Goal: Task Accomplishment & Management: Use online tool/utility

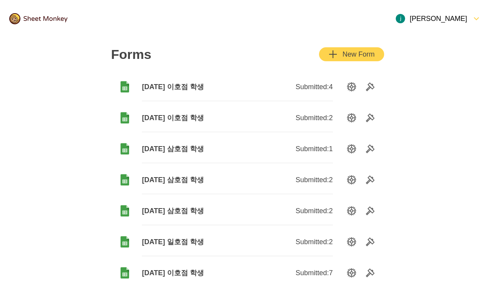
click at [462, 19] on div "[PERSON_NAME]" at bounding box center [431, 18] width 71 height 9
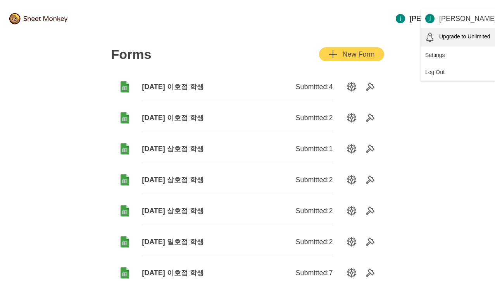
click at [467, 44] on div "Upgrade to Unlimited" at bounding box center [458, 37] width 74 height 19
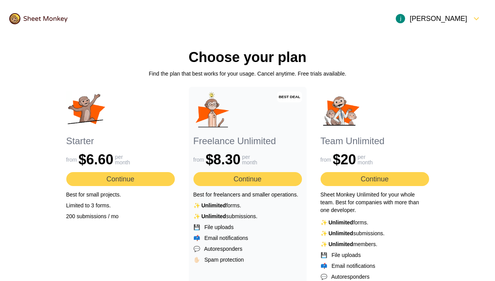
click at [399, 185] on button "Continue" at bounding box center [375, 179] width 109 height 14
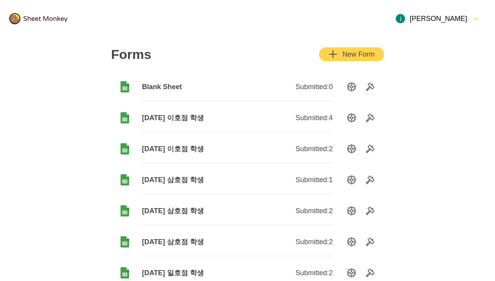
click at [252, 87] on div "Submitted: 0" at bounding box center [284, 87] width 95 height 28
click at [173, 85] on span "Blank Sheet" at bounding box center [189, 86] width 95 height 9
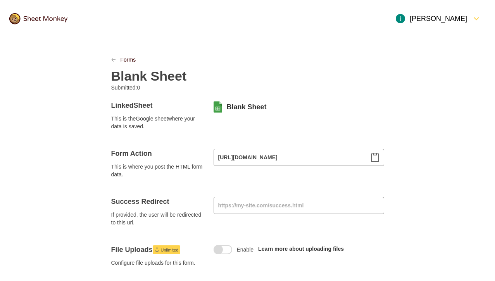
click at [173, 74] on h2 "Blank Sheet" at bounding box center [149, 76] width 76 height 16
click at [202, 76] on h2 "9/5/2025 삼호점학생" at bounding box center [167, 76] width 113 height 16
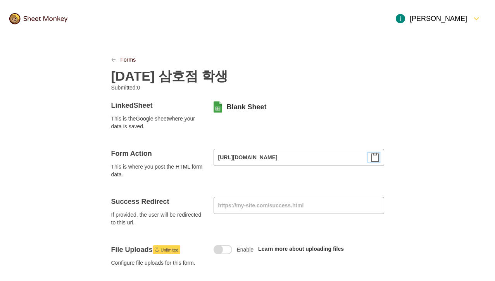
click at [371, 160] on icon "Clipboard" at bounding box center [374, 157] width 7 height 9
click at [257, 109] on link "Blank Sheet" at bounding box center [247, 106] width 40 height 9
click at [154, 81] on h2 "[DATE] 삼호점 학생" at bounding box center [169, 76] width 117 height 16
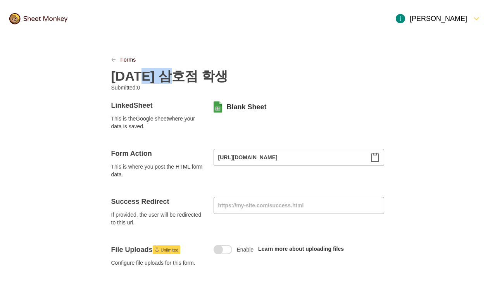
copy h2 "[DATE] 삼호점 학생"
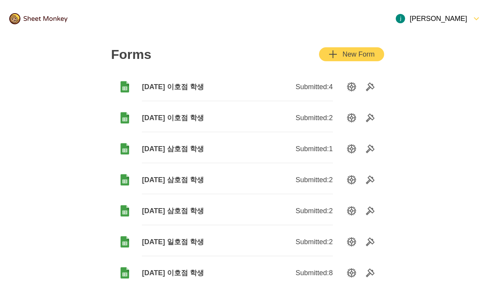
click at [461, 21] on div "[PERSON_NAME]" at bounding box center [431, 18] width 71 height 9
click at [371, 59] on div "New Form" at bounding box center [351, 54] width 46 height 9
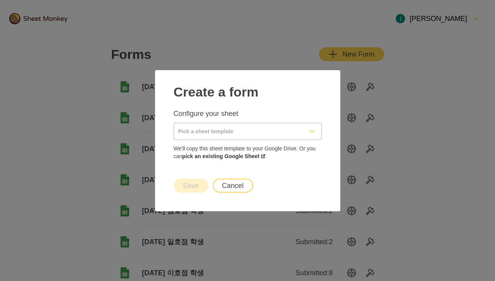
click at [311, 128] on icon "FormDown" at bounding box center [311, 131] width 9 height 9
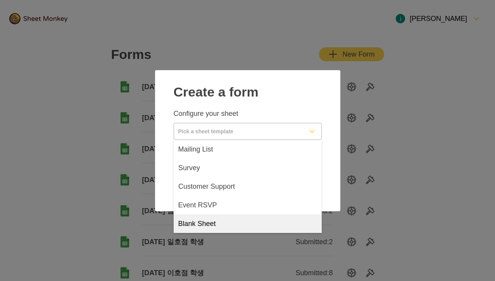
click at [264, 220] on div "Blank Sheet" at bounding box center [248, 223] width 148 height 19
type input "Blank Sheet"
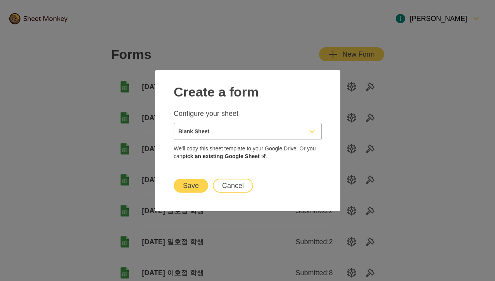
click at [191, 184] on button "Save" at bounding box center [191, 186] width 35 height 14
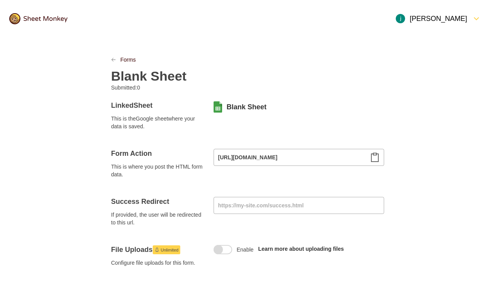
click at [48, 18] on img at bounding box center [38, 18] width 58 height 11
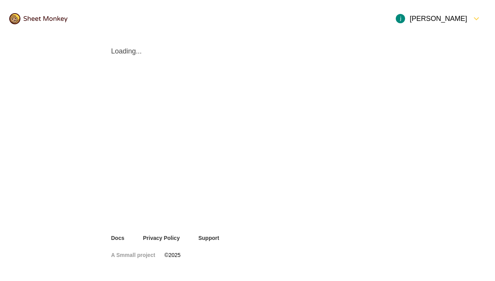
click at [475, 16] on icon "FormDown" at bounding box center [476, 18] width 9 height 9
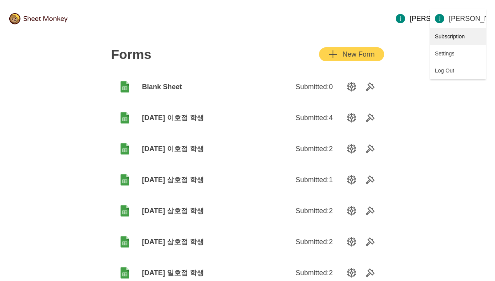
click at [458, 38] on div "Subscription" at bounding box center [457, 36] width 55 height 17
click at [174, 90] on span "Blank Sheet" at bounding box center [189, 86] width 95 height 9
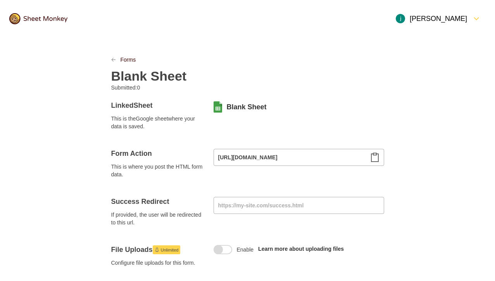
click at [147, 74] on h2 "Blank Sheet" at bounding box center [149, 76] width 76 height 16
click at [145, 78] on h2 "9/5/2025" at bounding box center [133, 76] width 44 height 16
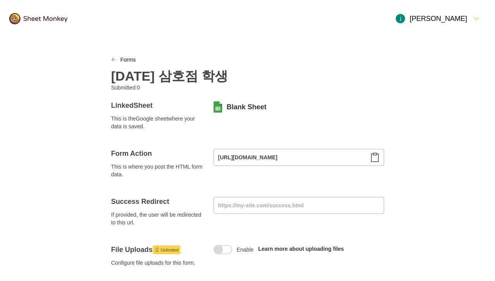
click at [294, 80] on div "[DATE] 삼호점 학생" at bounding box center [247, 74] width 273 height 20
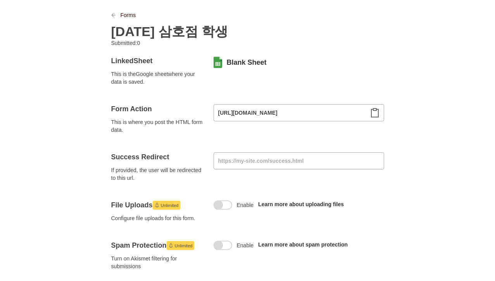
scroll to position [72, 0]
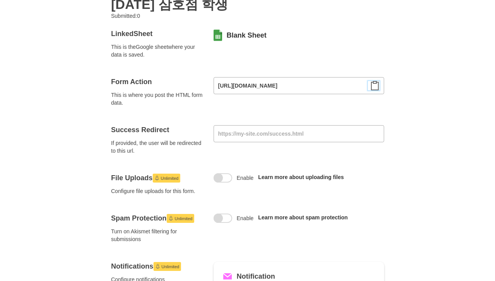
click at [376, 86] on icon "Clipboard" at bounding box center [374, 85] width 9 height 9
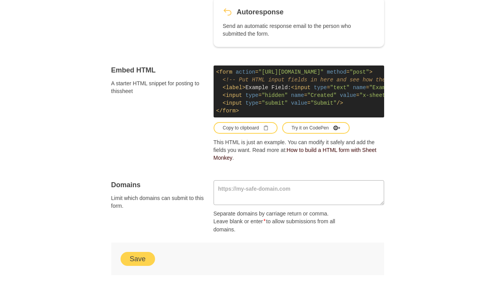
scroll to position [468, 0]
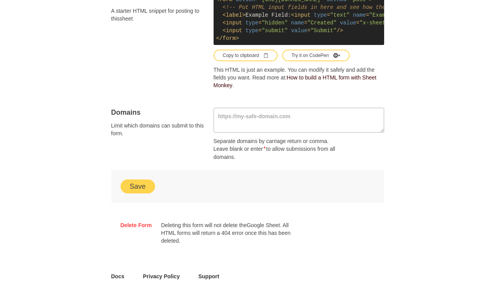
click at [136, 191] on button "Save" at bounding box center [138, 187] width 35 height 14
